Goal: Check status

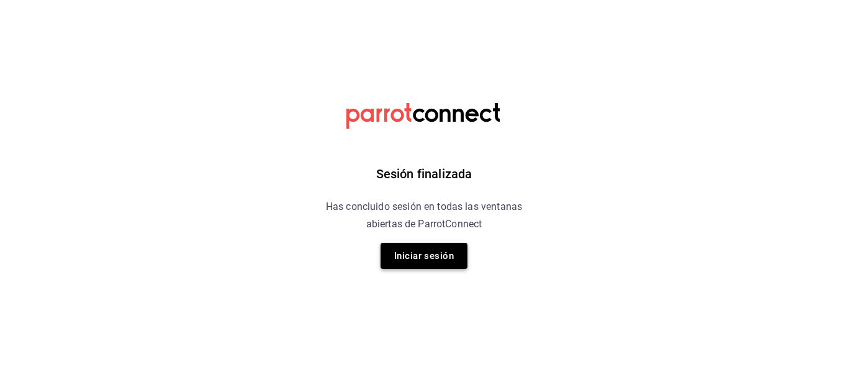
click at [438, 258] on button "Iniciar sesión" at bounding box center [423, 256] width 87 height 26
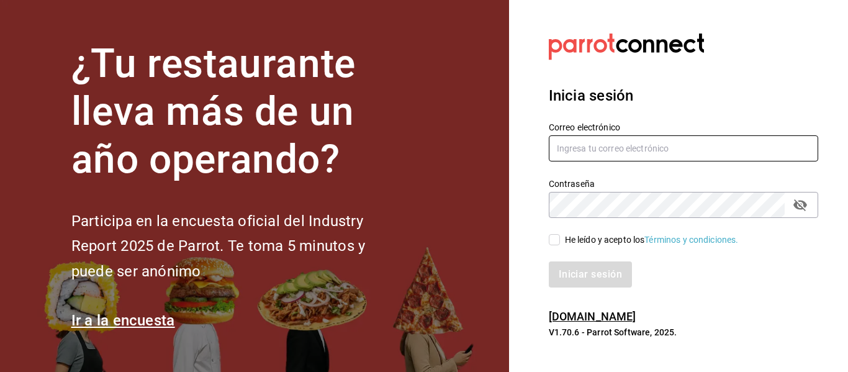
type input "adrianasc324@gmail.com.mx"
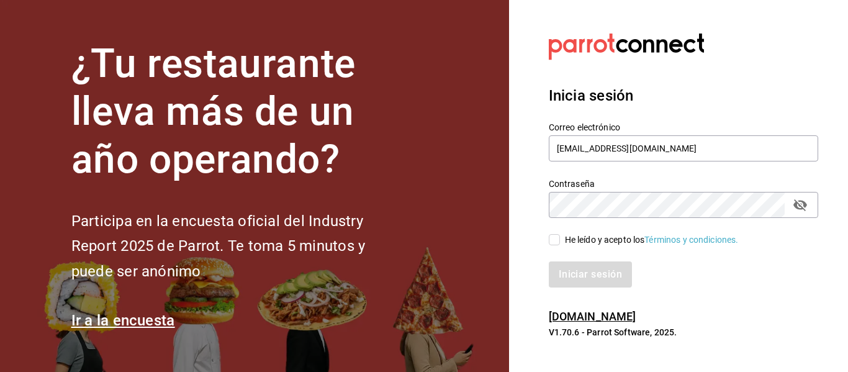
click at [557, 238] on input "He leído y acepto los Términos y condiciones." at bounding box center [554, 239] width 11 height 11
checkbox input "true"
click at [573, 277] on button "Iniciar sesión" at bounding box center [591, 274] width 84 height 26
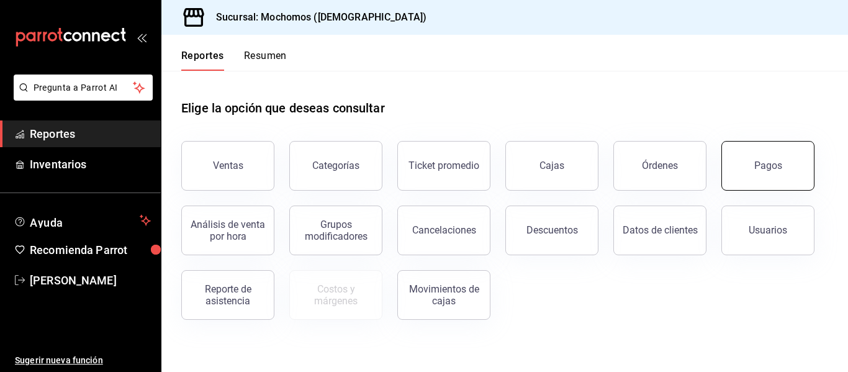
click at [775, 174] on button "Pagos" at bounding box center [767, 166] width 93 height 50
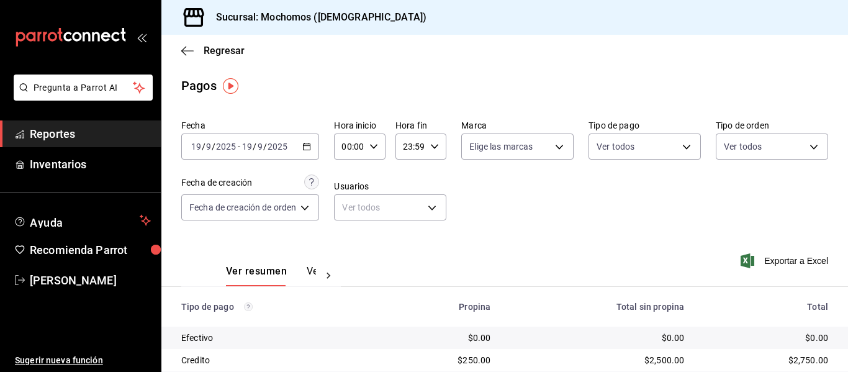
click at [375, 154] on div "00:00 Hora inicio" at bounding box center [359, 146] width 51 height 26
click at [349, 208] on button "05" at bounding box center [348, 202] width 20 height 25
type input "05:00"
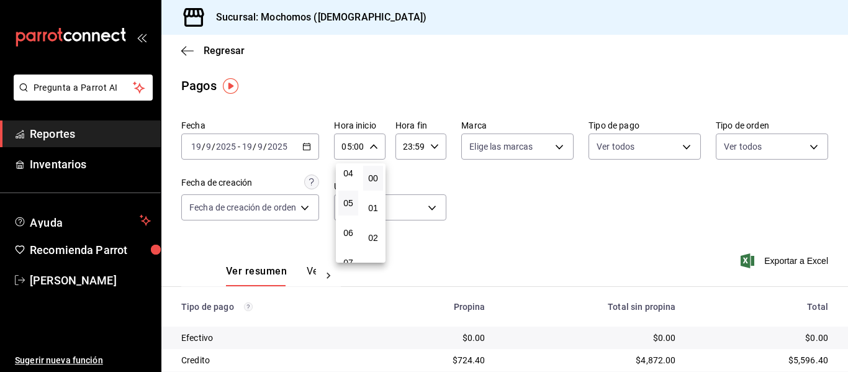
click at [596, 223] on div at bounding box center [424, 186] width 848 height 372
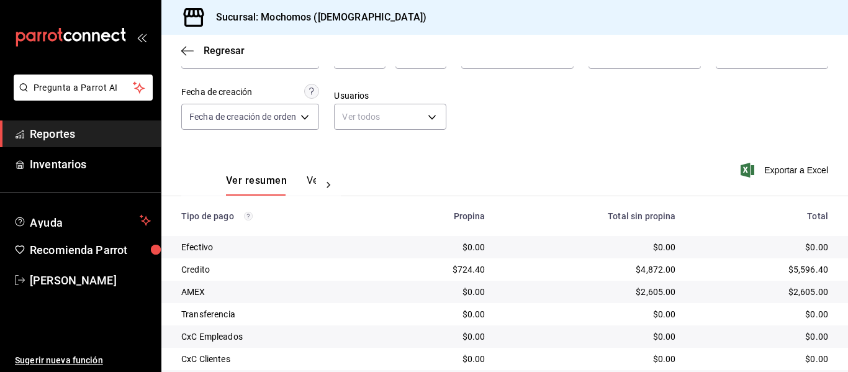
scroll to position [176, 0]
